Goal: Complete application form

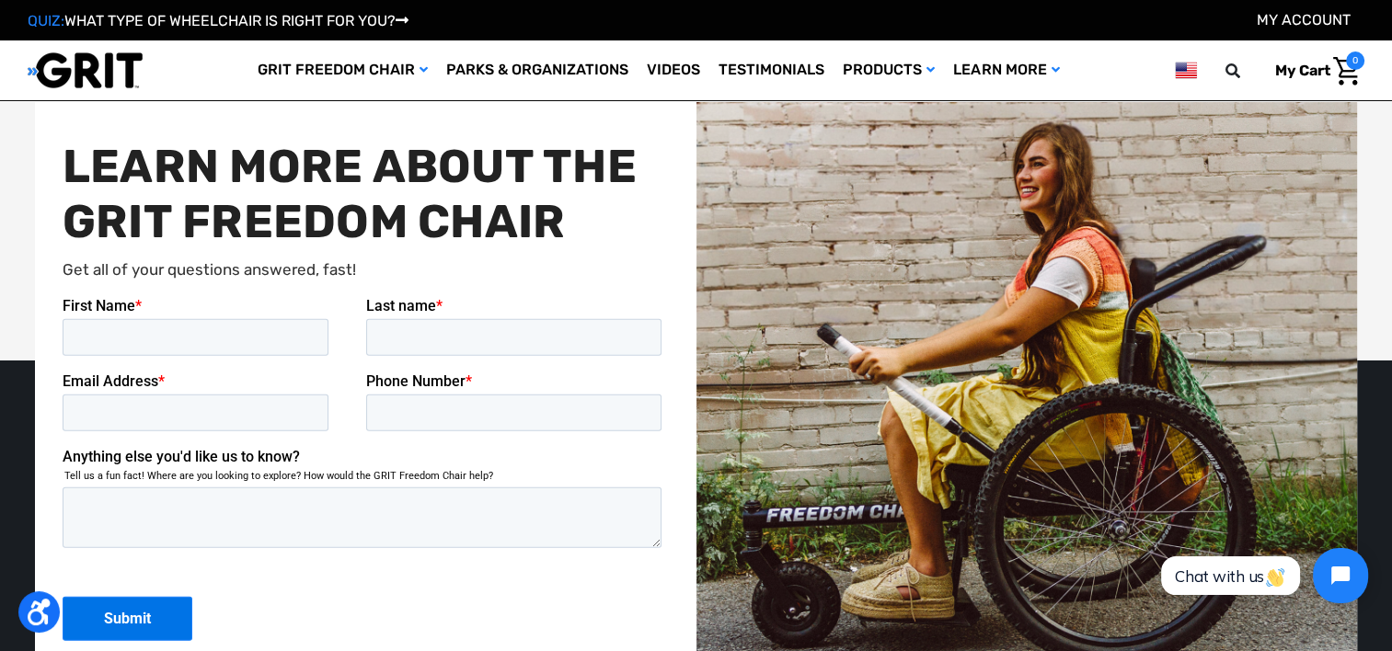
scroll to position [4509, 0]
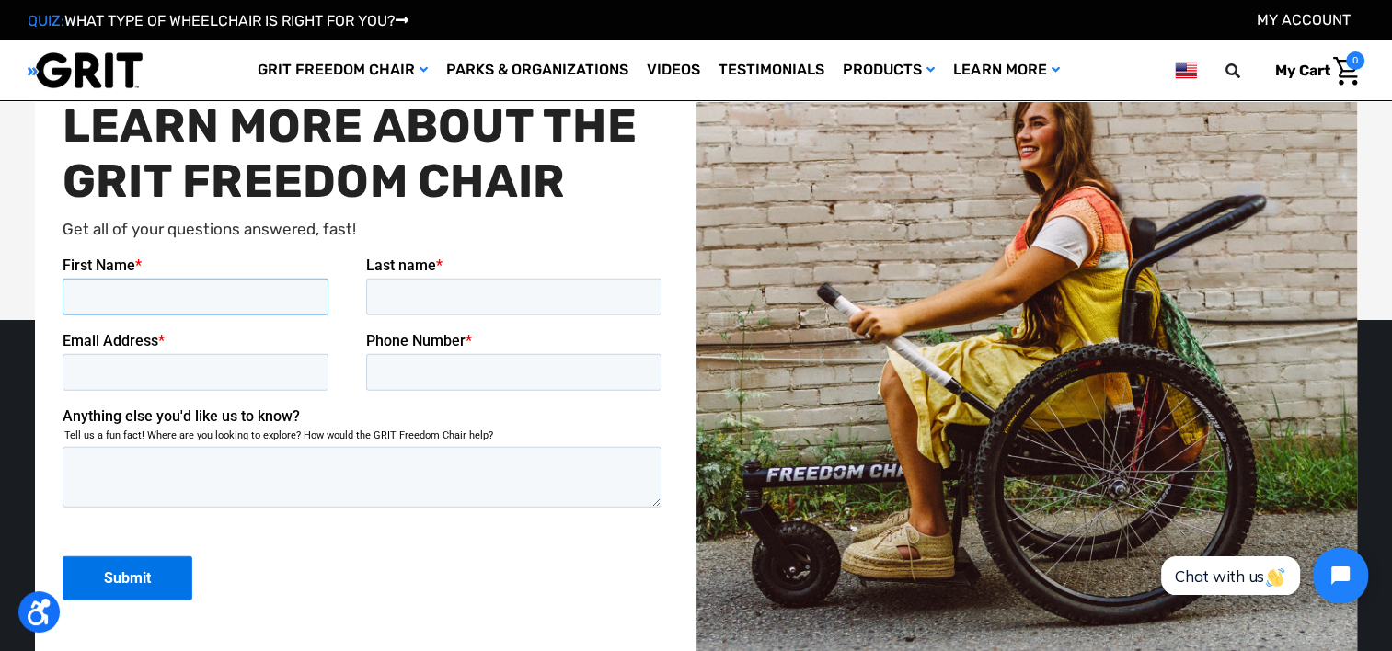
click at [132, 286] on input "First Name *" at bounding box center [195, 296] width 266 height 37
type input "Clint"
click at [395, 292] on input "Last name *" at bounding box center [513, 296] width 296 height 37
type input "Wright"
click at [83, 377] on input "Email Address *" at bounding box center [195, 371] width 266 height 37
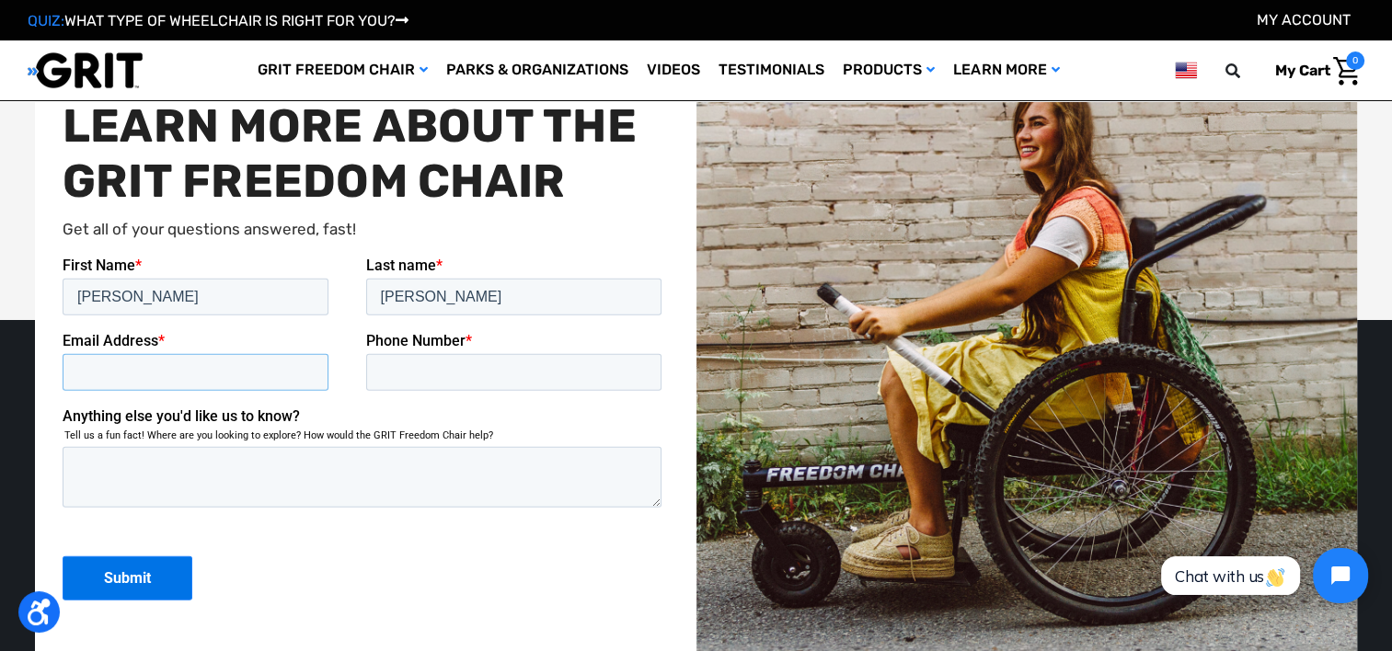
type input "c-wright@swbell.net"
click at [406, 369] on input "Phone Number *" at bounding box center [513, 371] width 296 height 37
type input "18175817488"
click at [140, 467] on textarea "Anything else you'd like us to know?" at bounding box center [361, 476] width 599 height 61
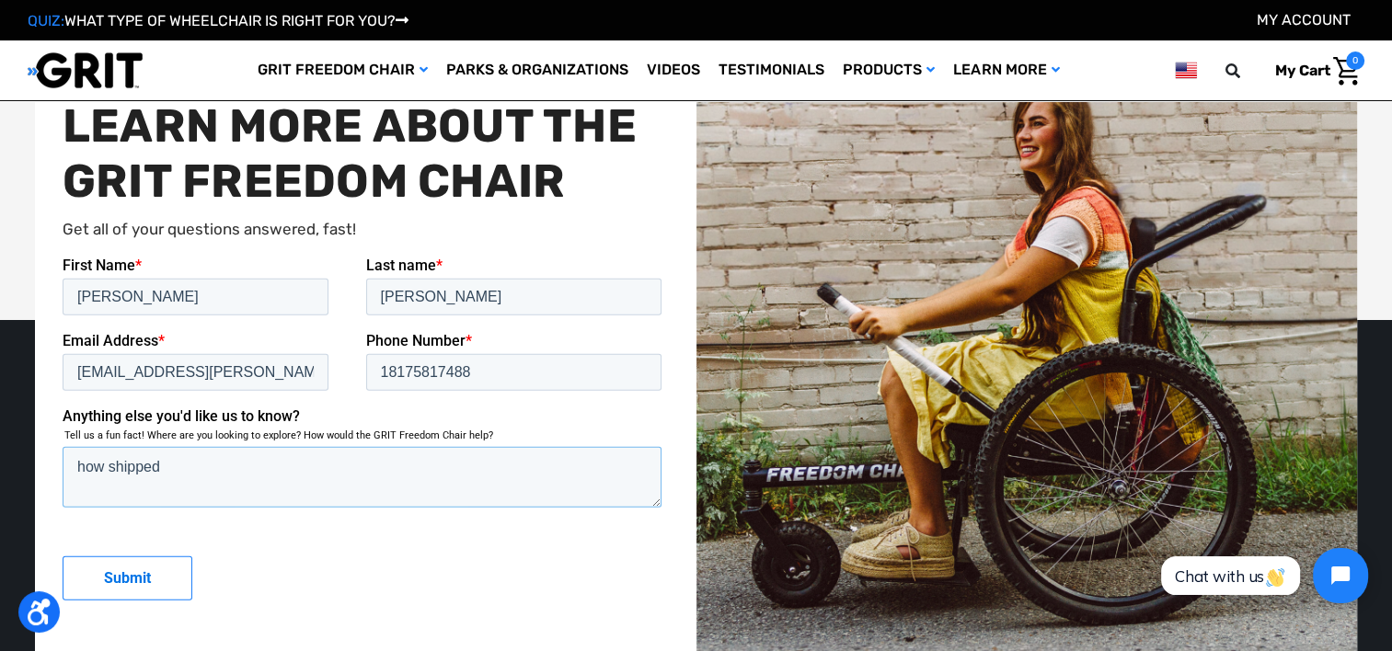
type textarea "how shipped"
click at [117, 573] on input "Submit" at bounding box center [127, 578] width 130 height 44
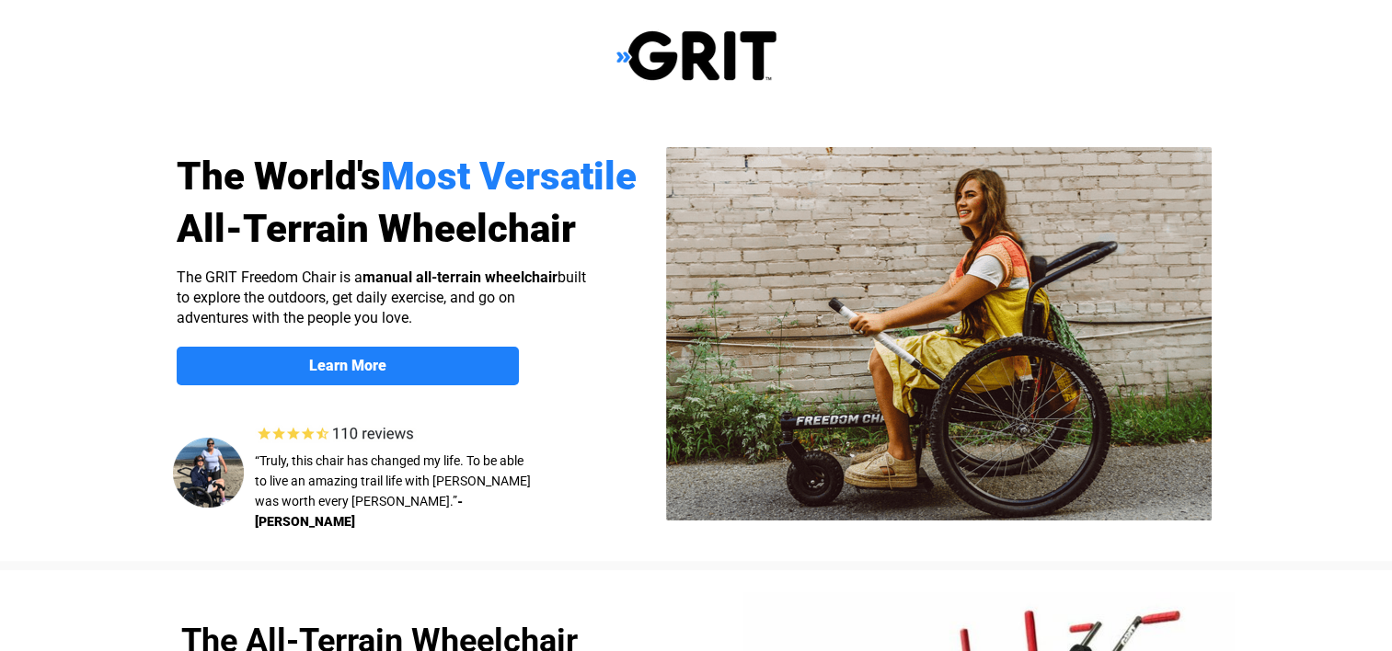
select select "US"
